Goal: Task Accomplishment & Management: Complete application form

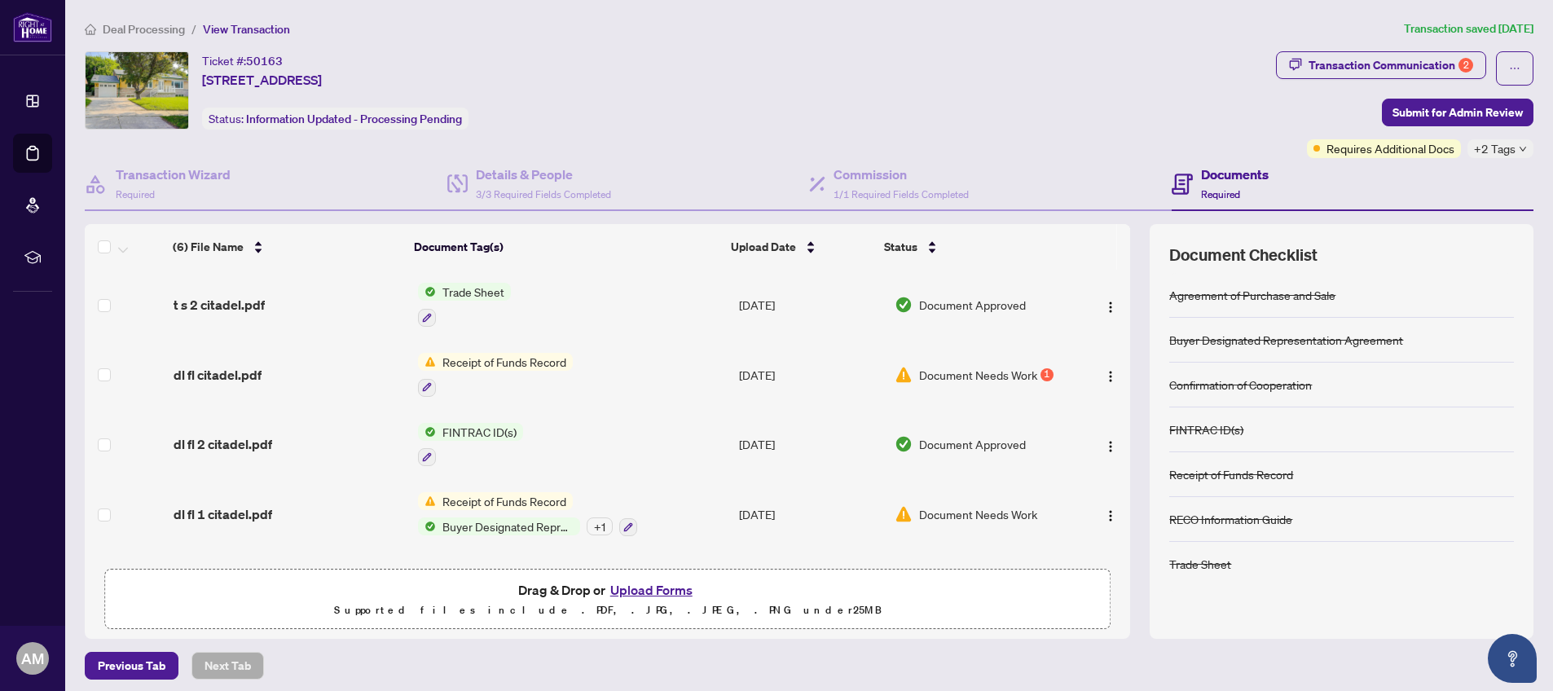
click at [980, 371] on span "Document Needs Work" at bounding box center [978, 375] width 118 height 18
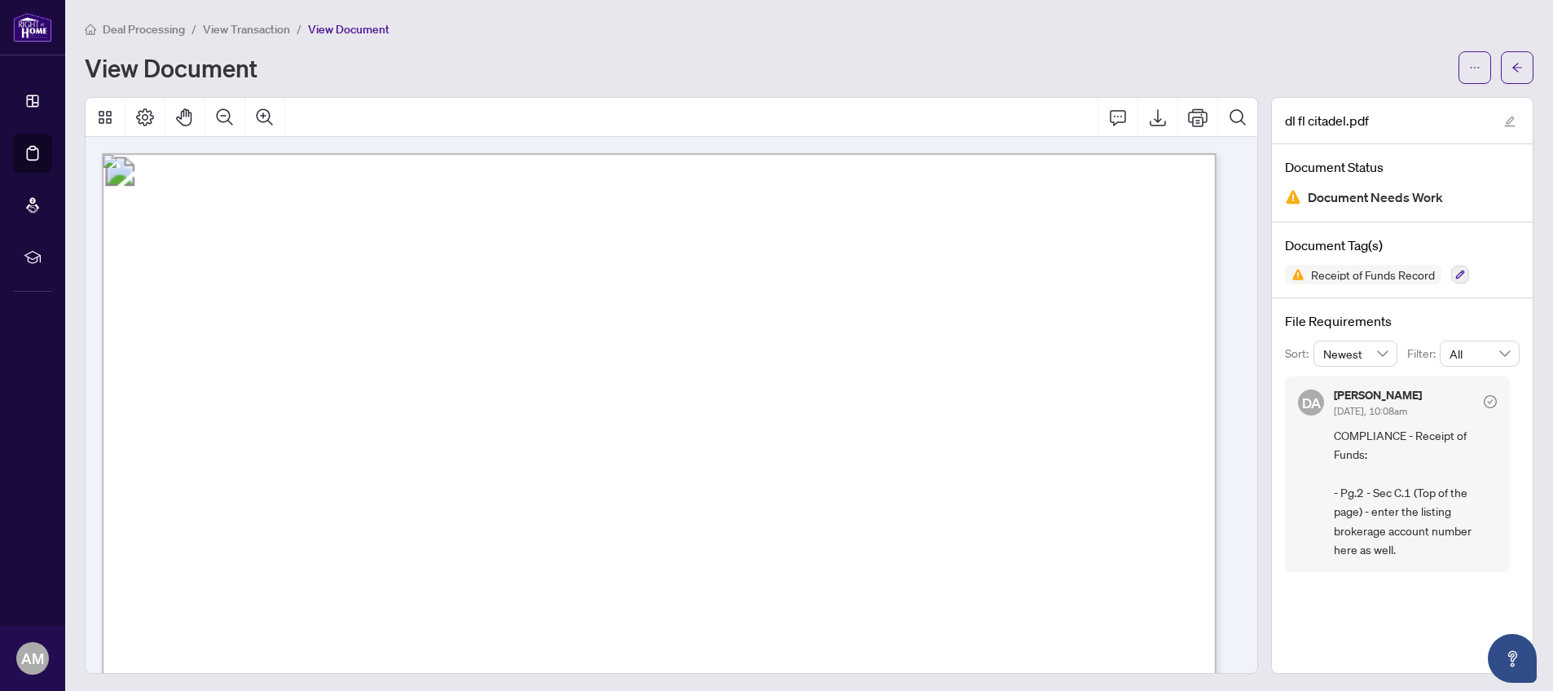
scroll to position [2, 0]
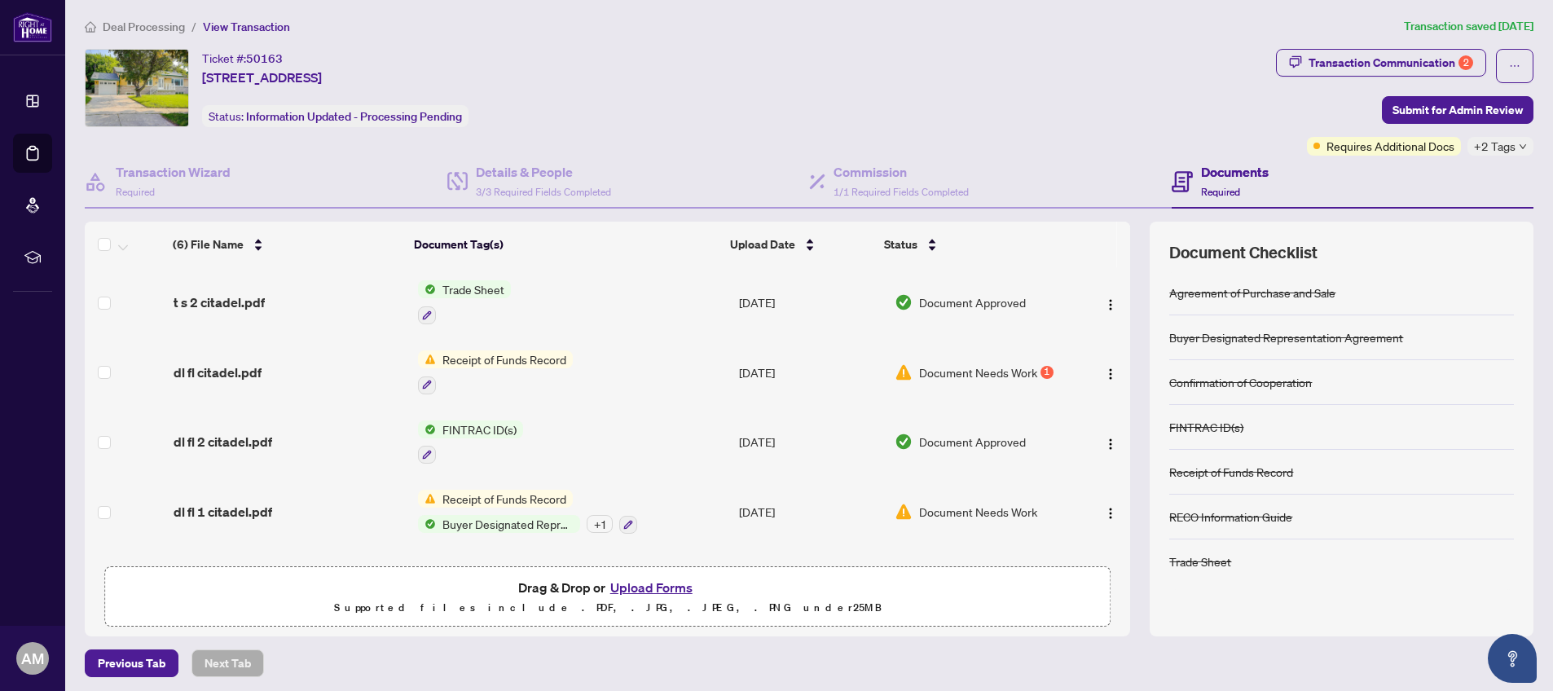
click at [969, 504] on span "Document Needs Work" at bounding box center [978, 512] width 118 height 18
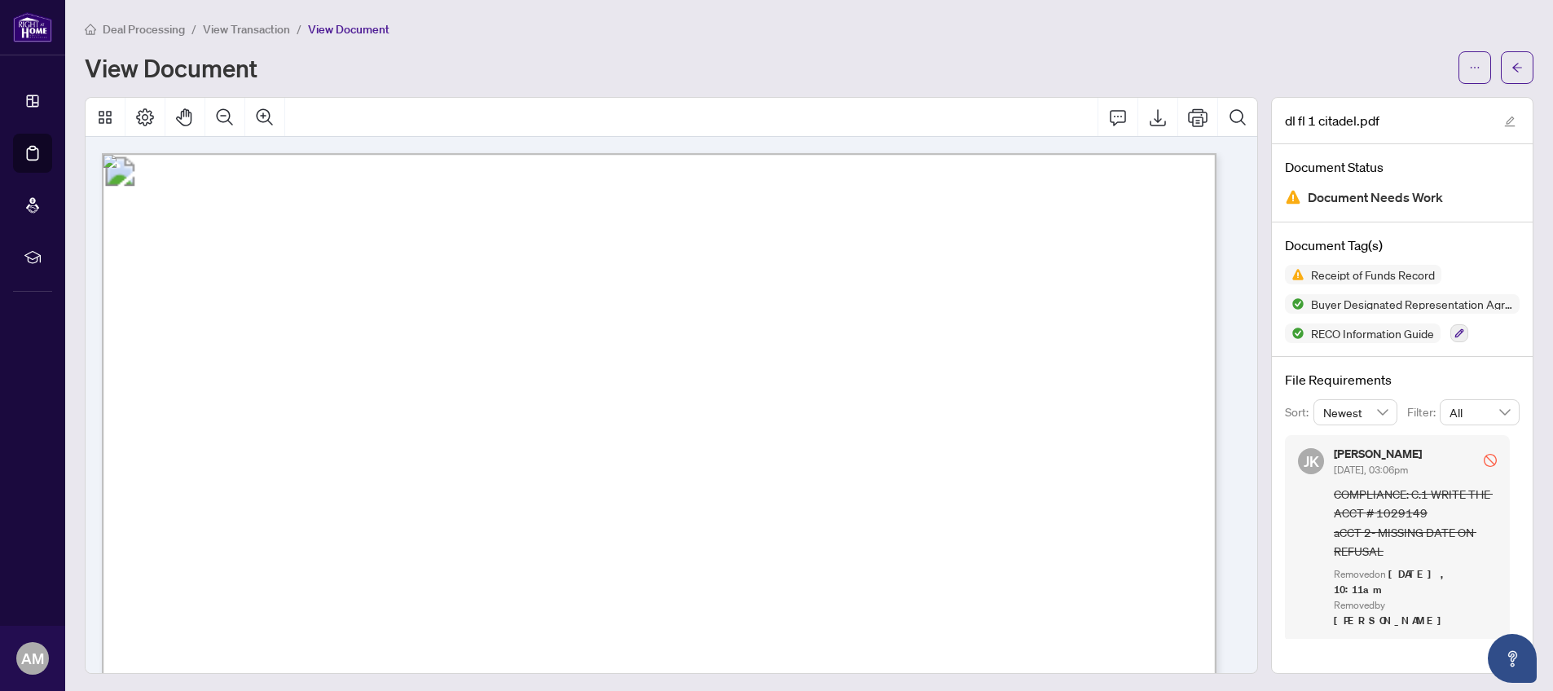
scroll to position [2, 0]
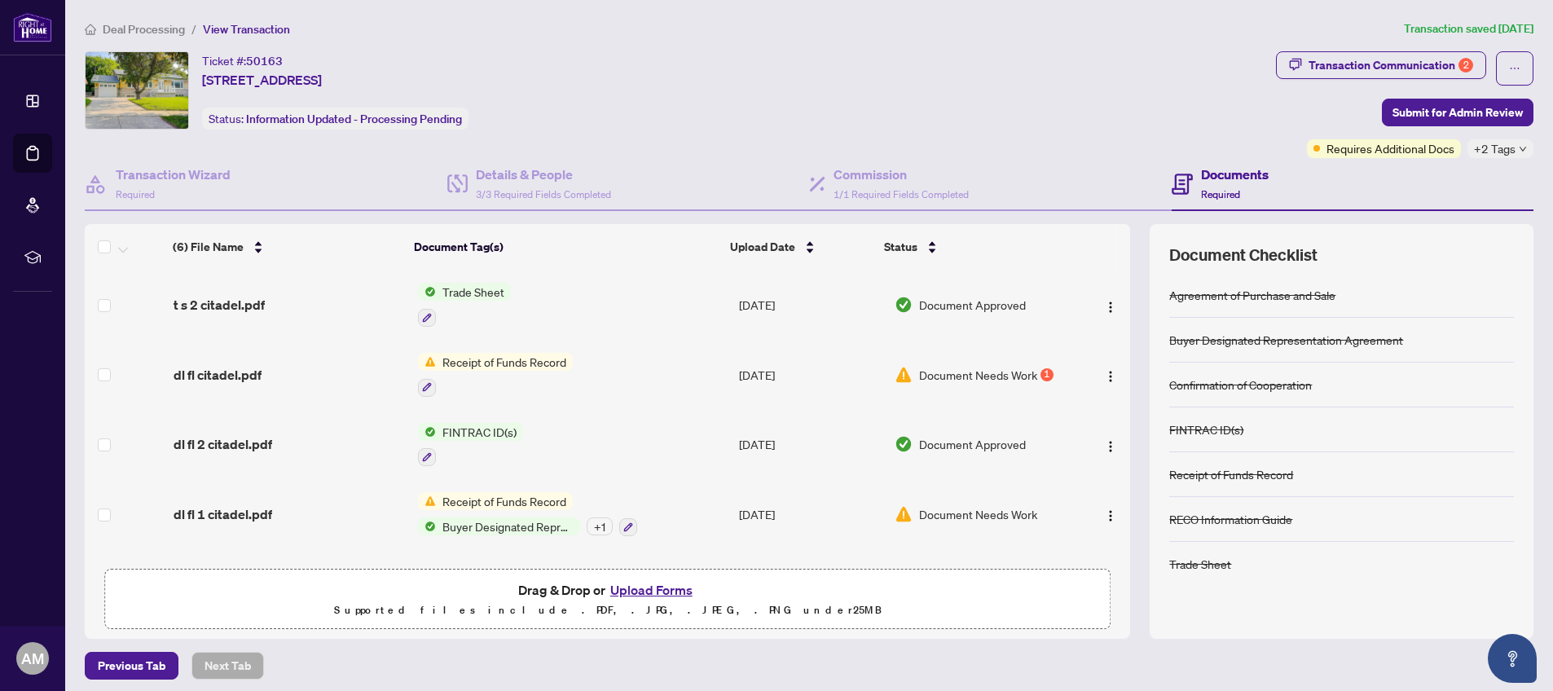
click at [953, 372] on span "Document Needs Work" at bounding box center [978, 375] width 118 height 18
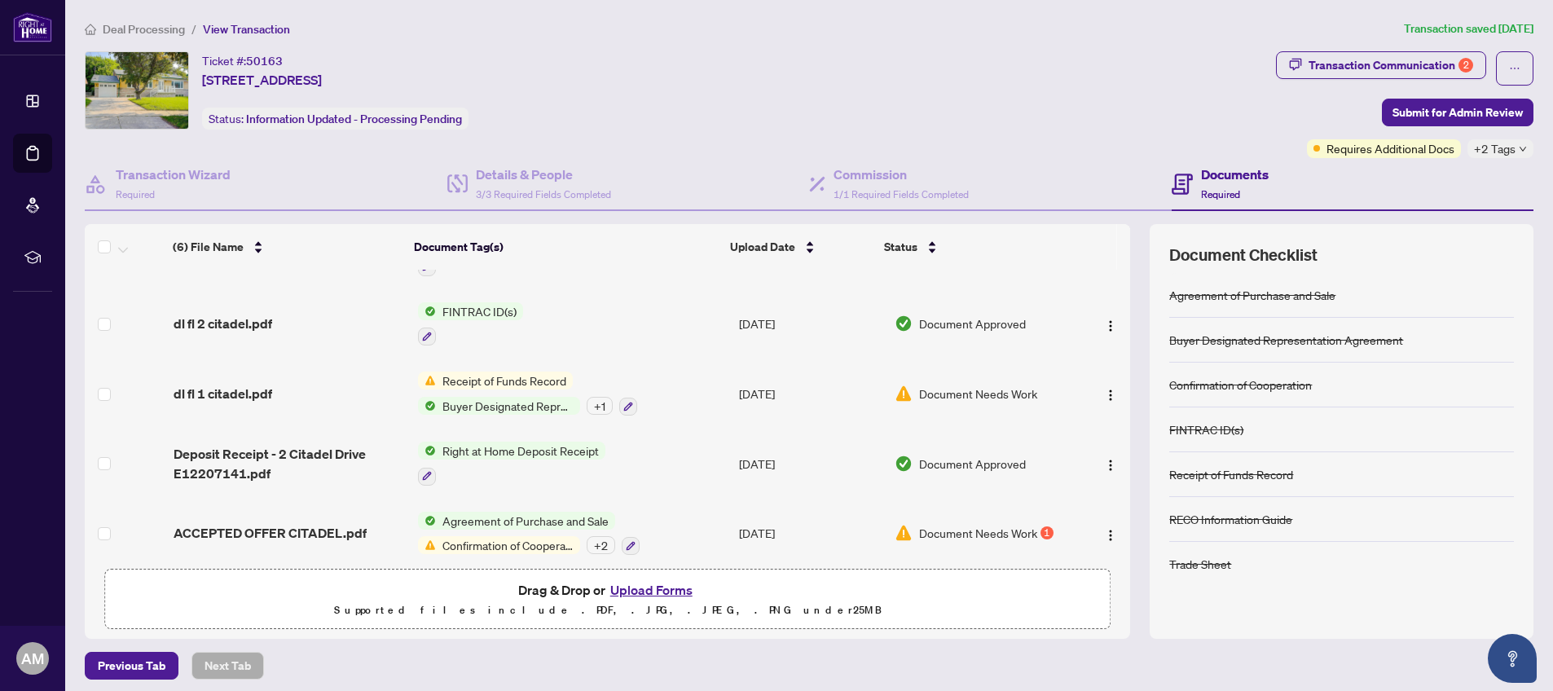
scroll to position [127, 0]
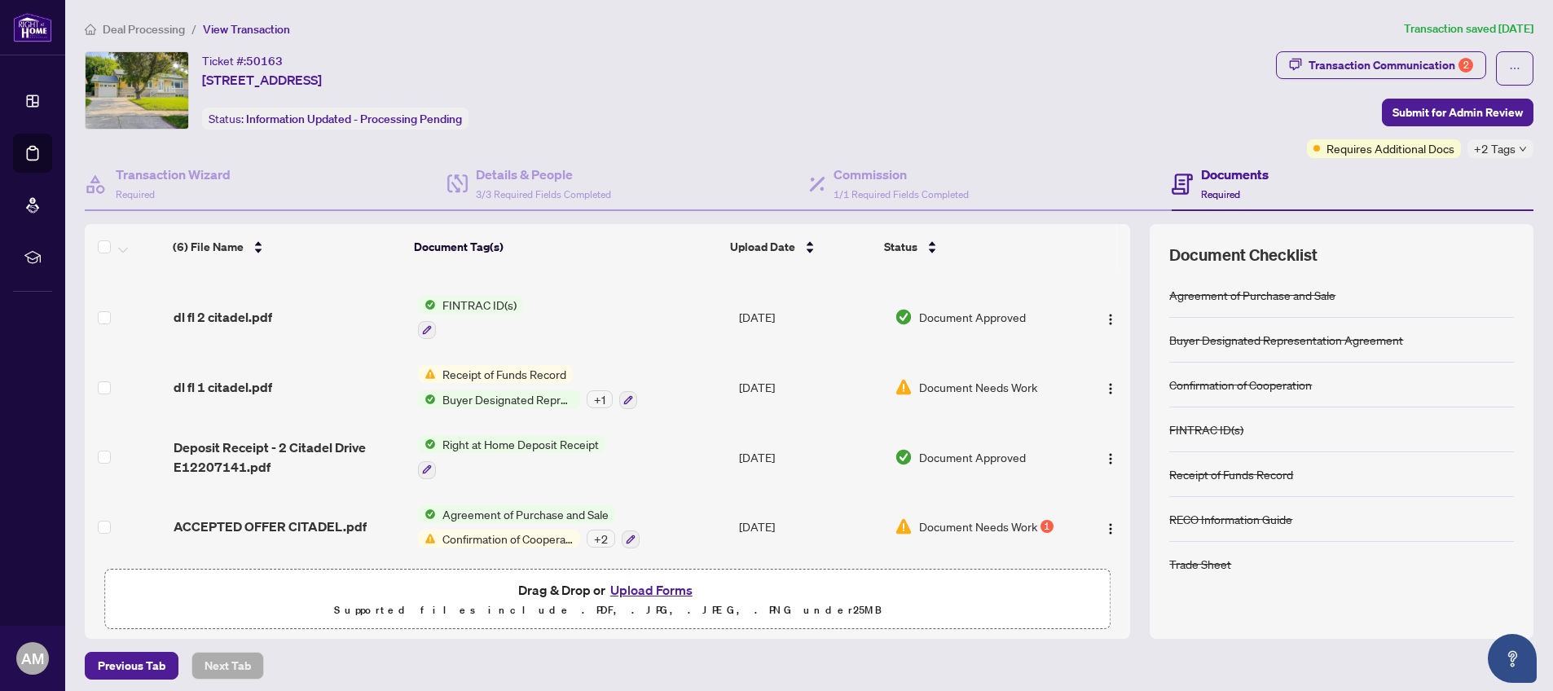
click at [989, 518] on span "Document Needs Work" at bounding box center [978, 527] width 118 height 18
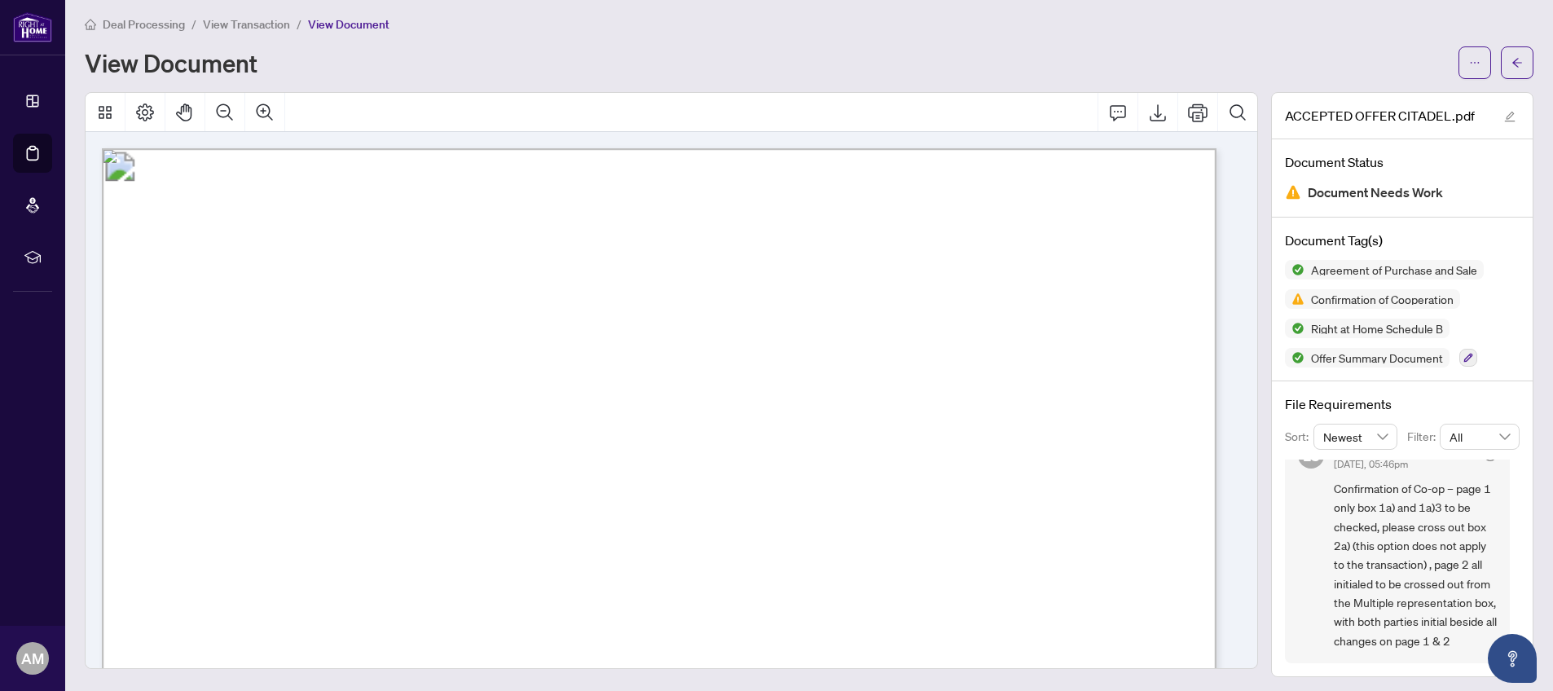
scroll to position [11, 0]
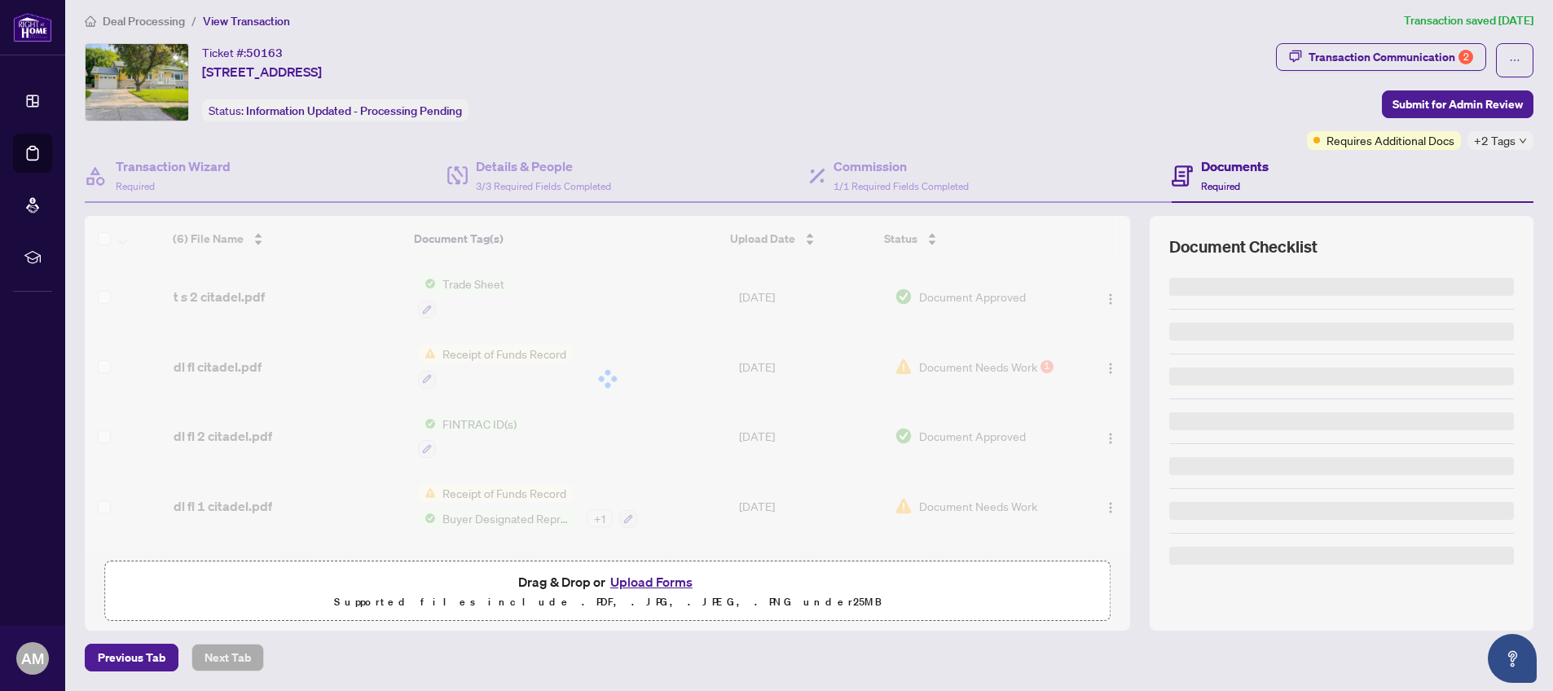
scroll to position [7, 0]
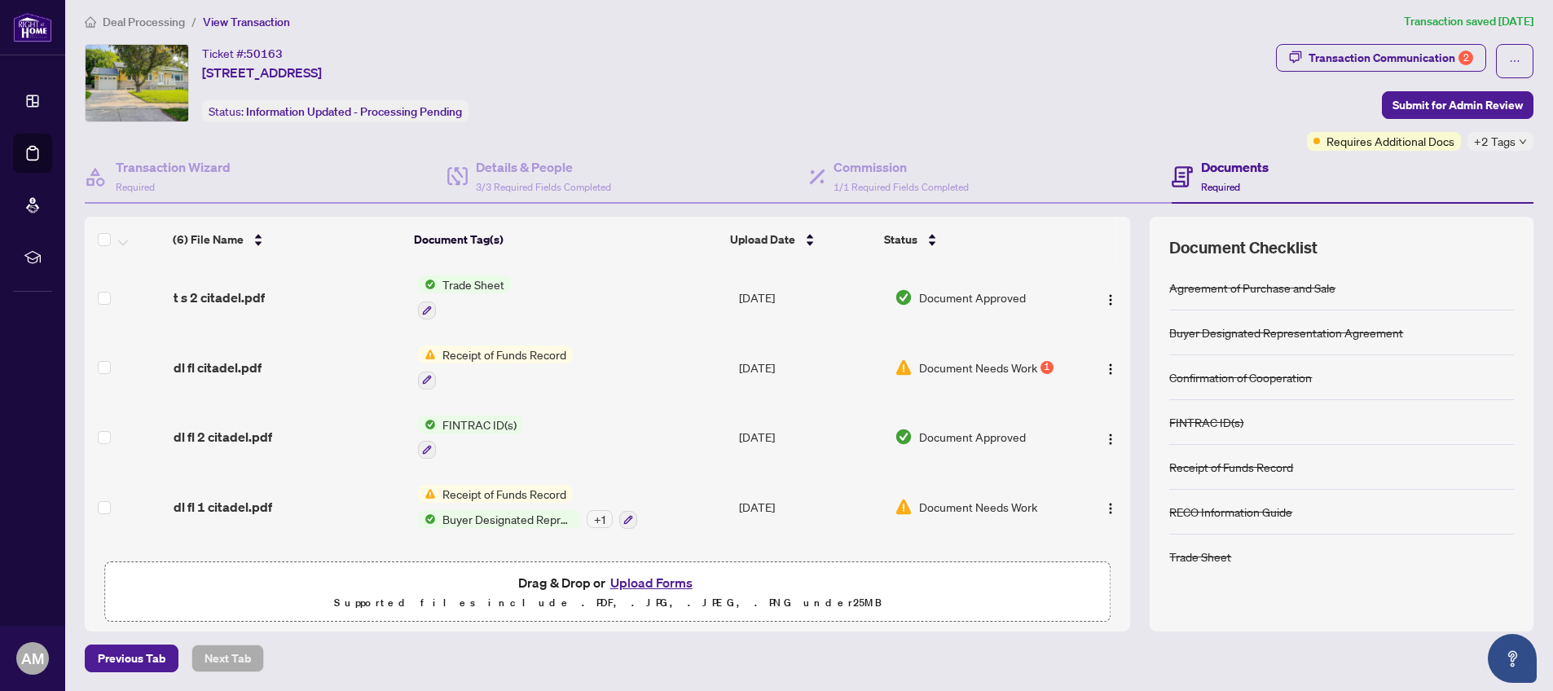
click at [655, 578] on button "Upload Forms" at bounding box center [652, 582] width 92 height 21
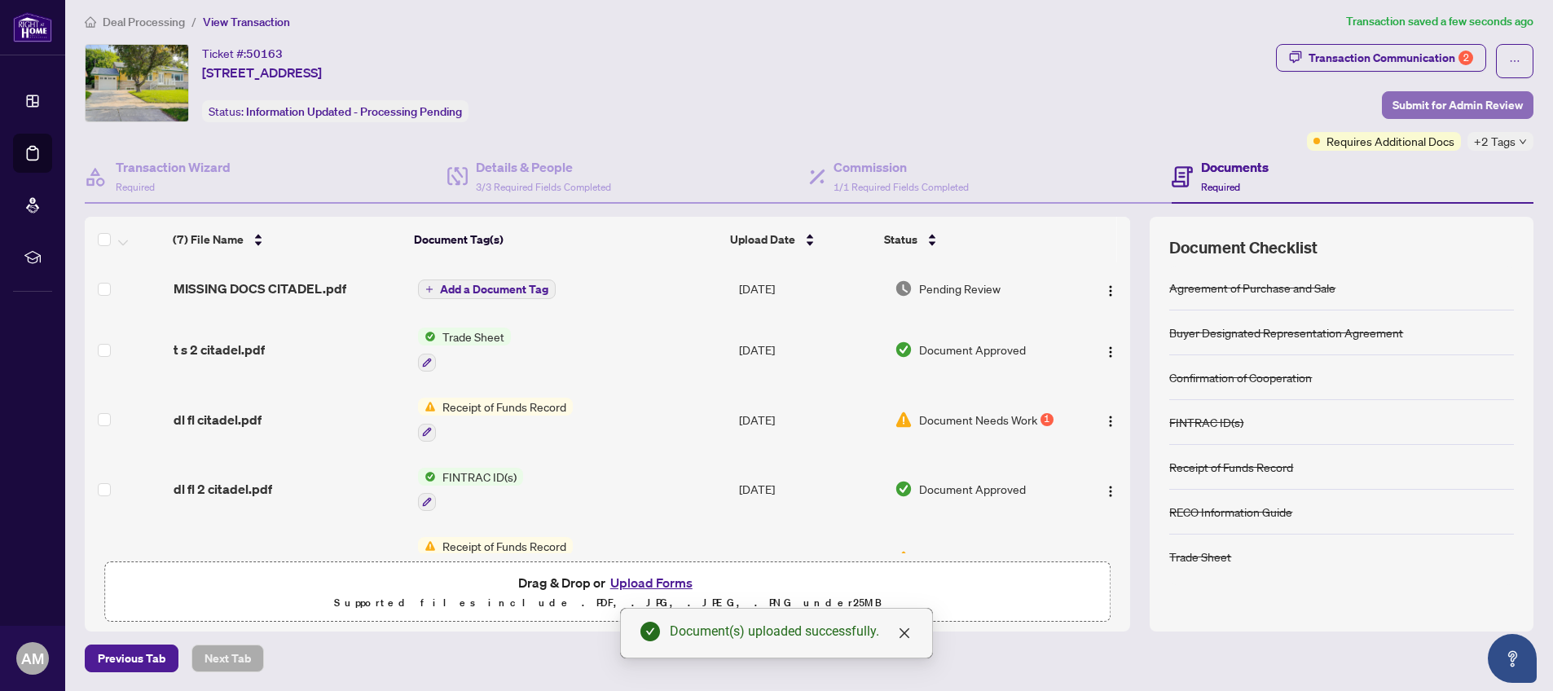
click at [1438, 100] on span "Submit for Admin Review" at bounding box center [1458, 105] width 130 height 26
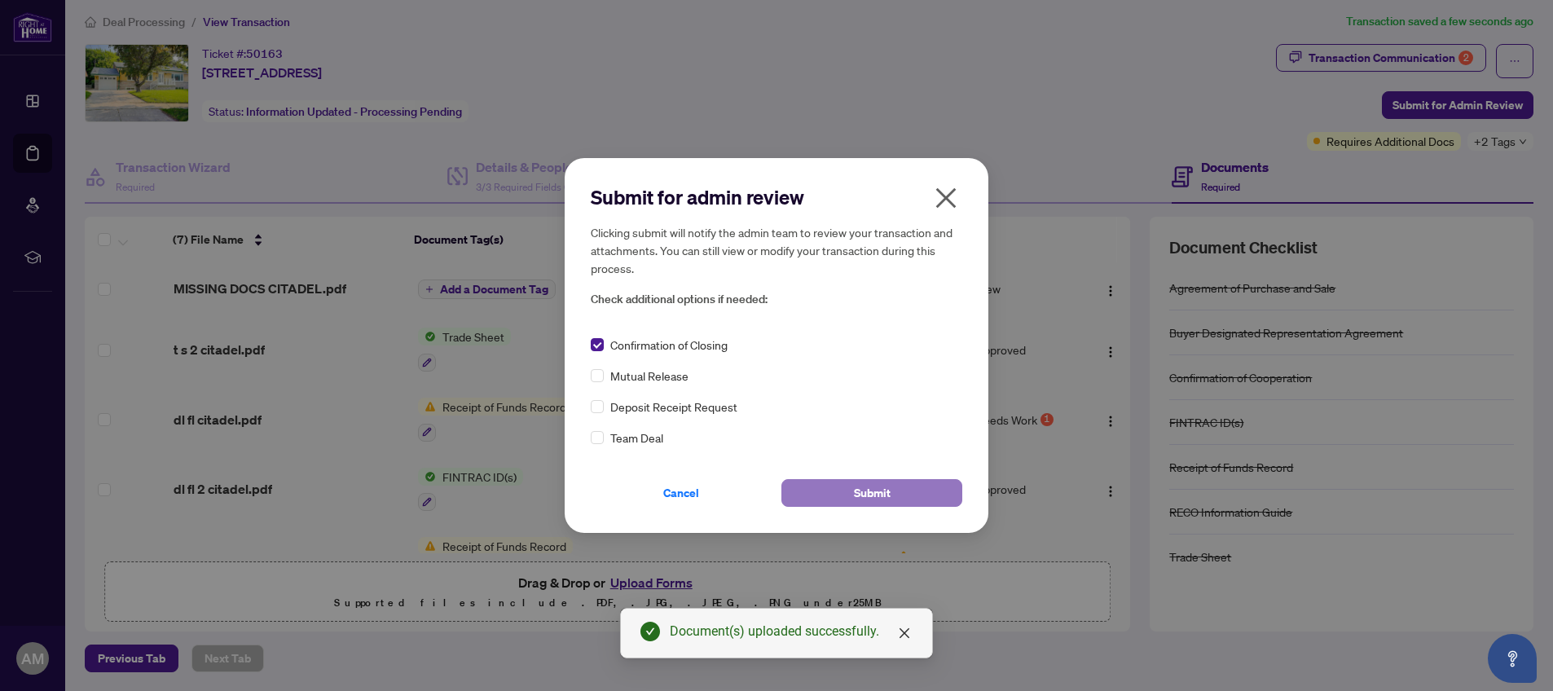
click at [875, 495] on span "Submit" at bounding box center [872, 493] width 37 height 26
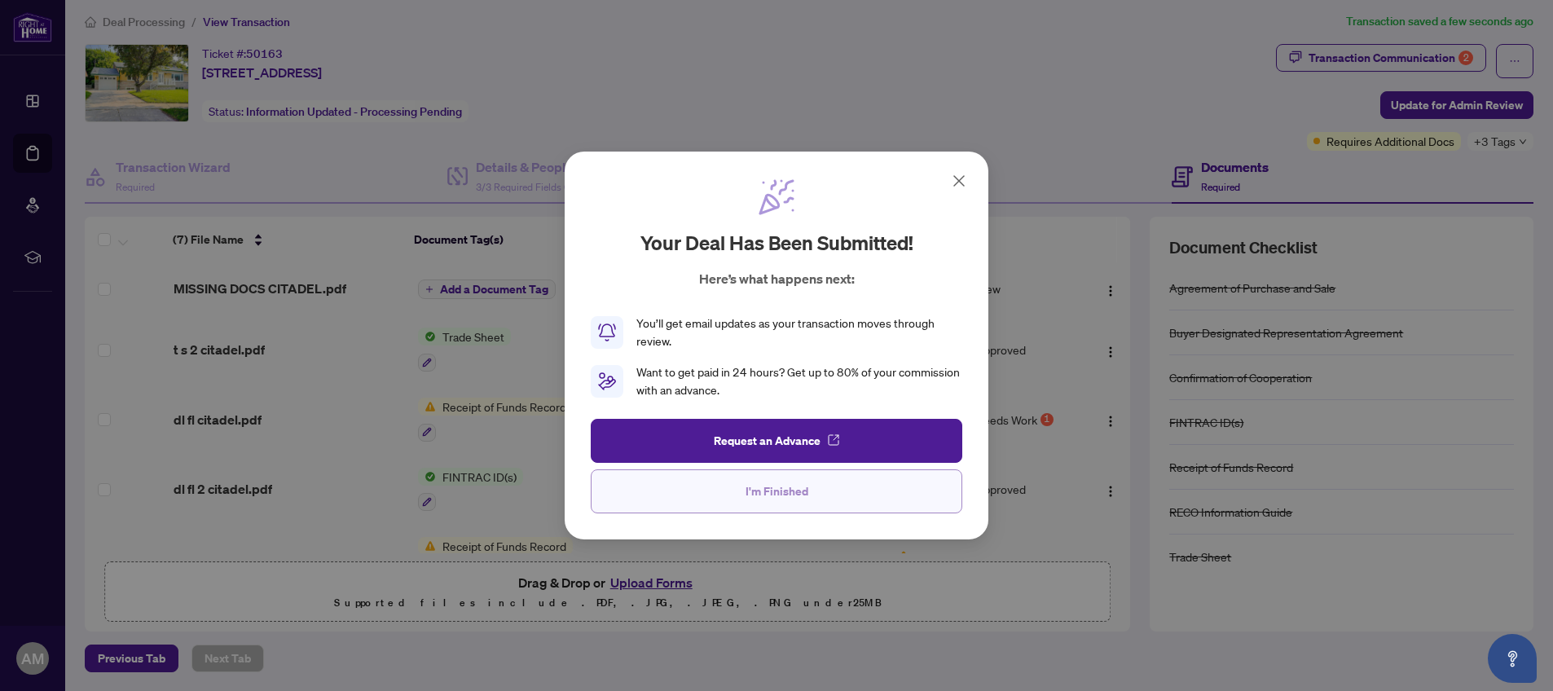
click at [811, 500] on button "I'm Finished" at bounding box center [777, 491] width 372 height 44
